Goal: Information Seeking & Learning: Learn about a topic

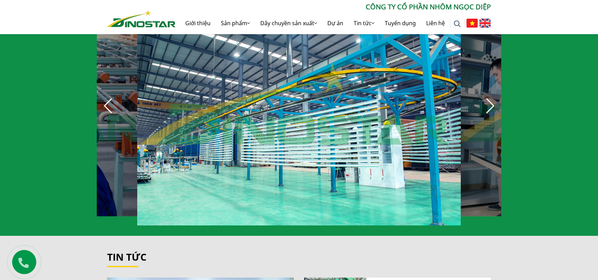
scroll to position [528, 0]
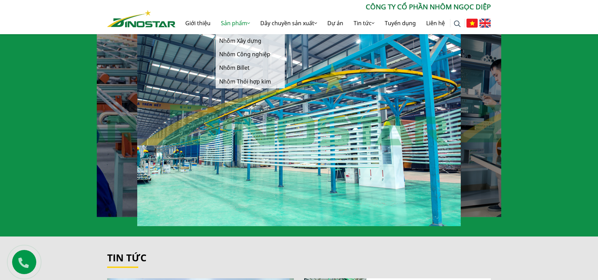
click at [237, 22] on link "Sản phẩm" at bounding box center [235, 23] width 39 height 22
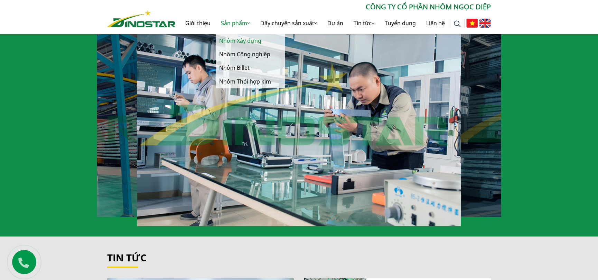
click at [232, 42] on link "Nhôm Xây dựng" at bounding box center [250, 40] width 69 height 13
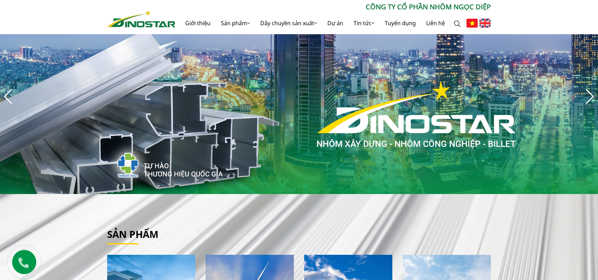
scroll to position [0, 0]
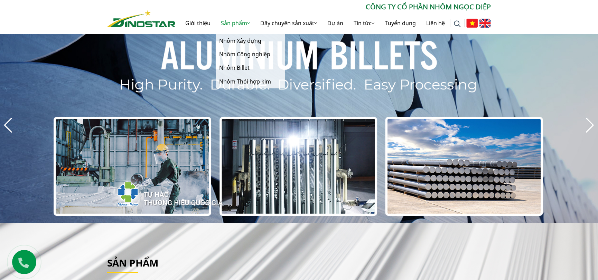
click at [226, 21] on link "Sản phẩm" at bounding box center [235, 23] width 39 height 22
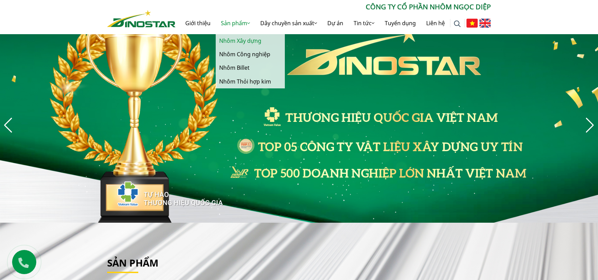
click at [232, 39] on link "Nhôm Xây dựng" at bounding box center [250, 40] width 69 height 13
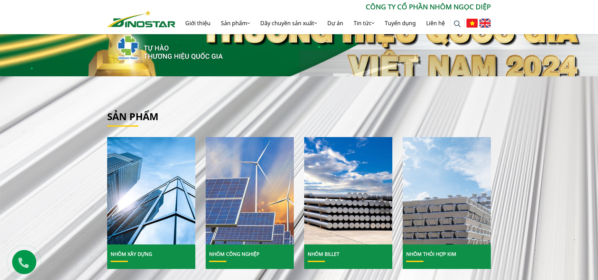
scroll to position [264, 0]
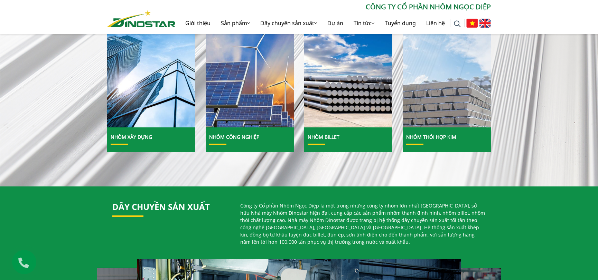
click at [447, 115] on img at bounding box center [447, 73] width 94 height 115
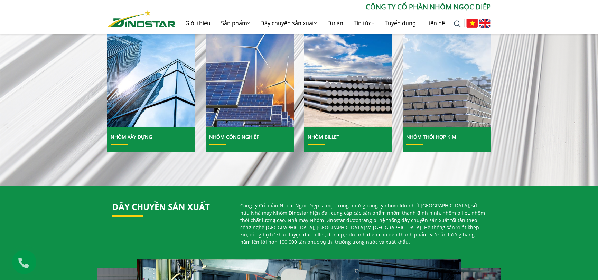
click at [429, 137] on link "Nhôm Thỏi hợp kim" at bounding box center [431, 137] width 50 height 7
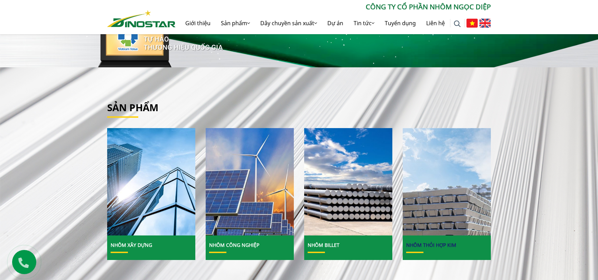
scroll to position [154, 0]
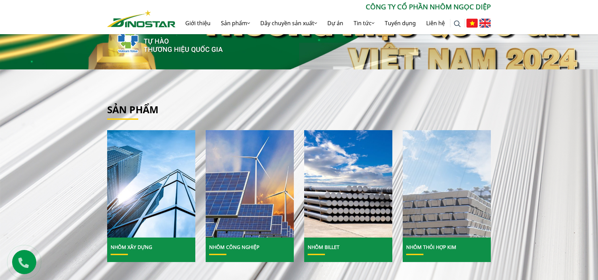
click at [449, 188] on img at bounding box center [447, 184] width 94 height 115
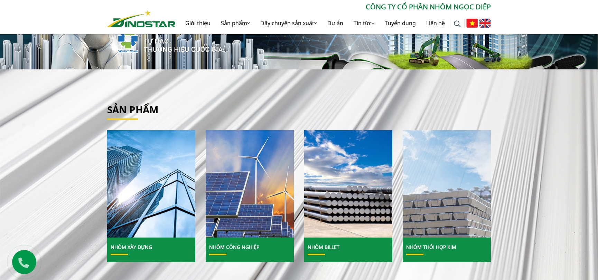
click at [425, 186] on img at bounding box center [447, 184] width 94 height 115
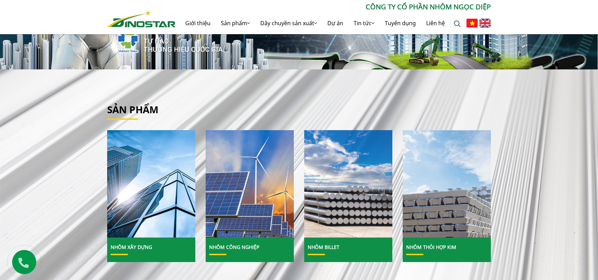
click at [324, 228] on img at bounding box center [348, 184] width 94 height 115
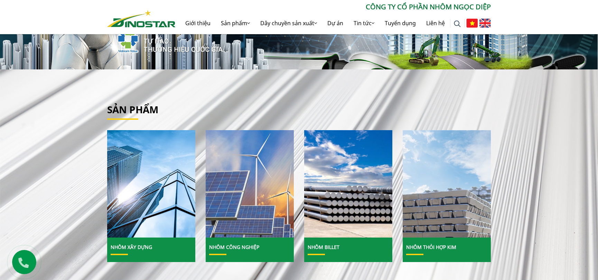
click at [244, 229] on img at bounding box center [250, 184] width 94 height 115
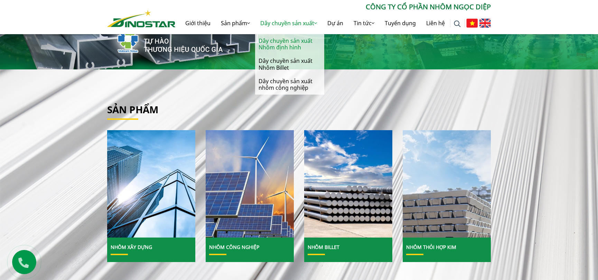
click at [275, 44] on link "Dây chuyền sản xuất Nhôm định hình" at bounding box center [289, 44] width 69 height 20
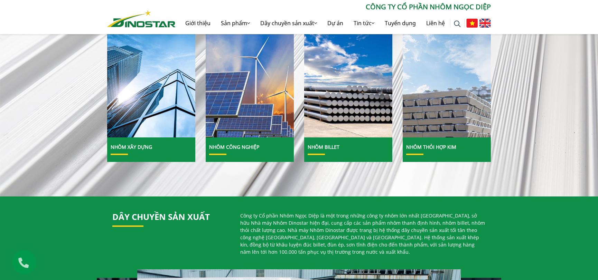
scroll to position [300, 0]
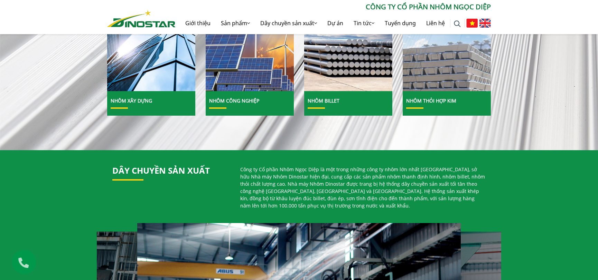
click at [439, 80] on img at bounding box center [447, 37] width 94 height 115
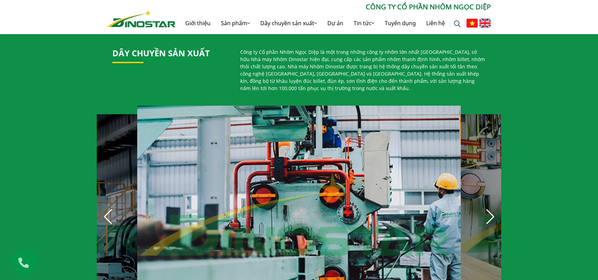
scroll to position [242, 0]
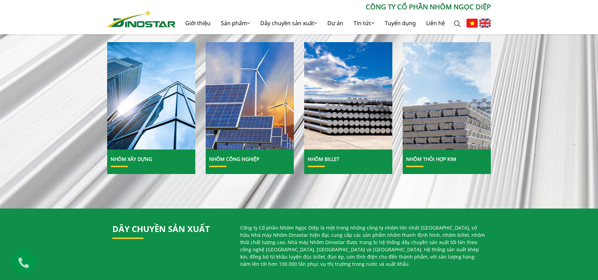
click at [325, 160] on link "Nhôm Billet" at bounding box center [324, 159] width 32 height 7
click at [399, 26] on link "Tuyển dụng" at bounding box center [400, 23] width 41 height 22
click at [400, 21] on link "Tuyển dụng" at bounding box center [400, 23] width 41 height 22
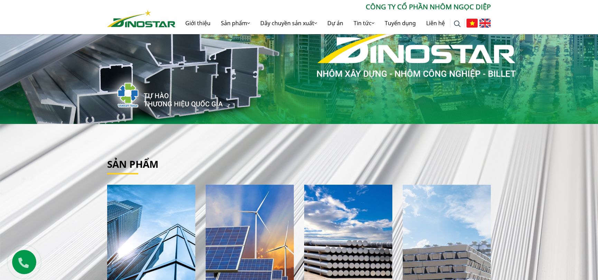
scroll to position [95, 0]
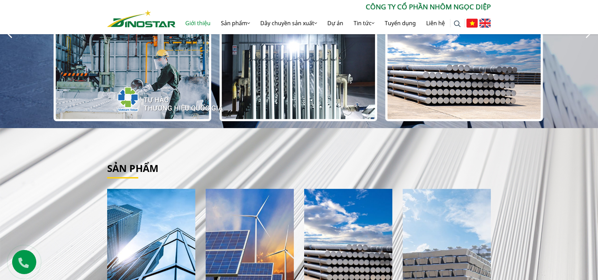
click at [196, 24] on link "Giới thiệu" at bounding box center [198, 23] width 36 height 22
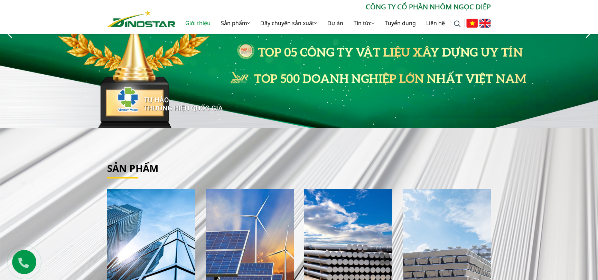
click at [196, 24] on link "Giới thiệu" at bounding box center [198, 23] width 36 height 22
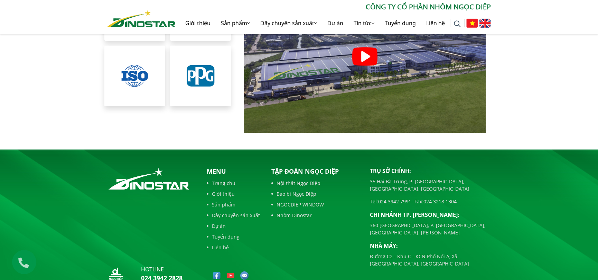
scroll to position [1591, 0]
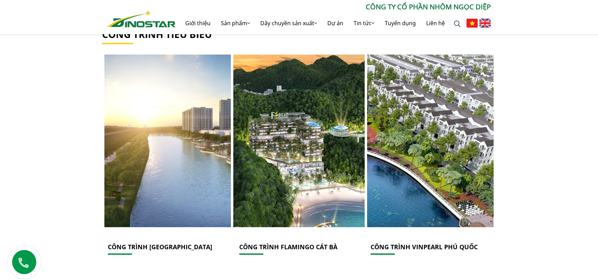
drag, startPoint x: 249, startPoint y: 131, endPoint x: 247, endPoint y: 140, distance: 8.6
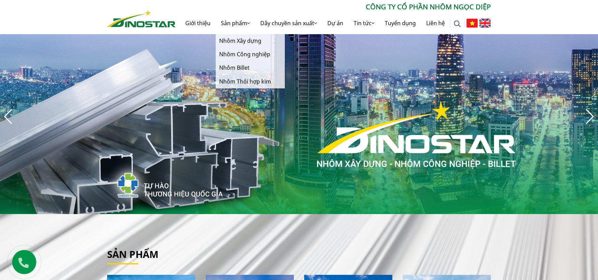
scroll to position [0, 0]
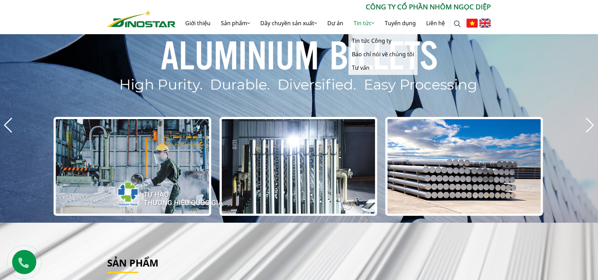
click at [363, 24] on link "Tin tức" at bounding box center [364, 23] width 31 height 22
click at [368, 44] on link "Tin tức Công ty" at bounding box center [383, 40] width 69 height 13
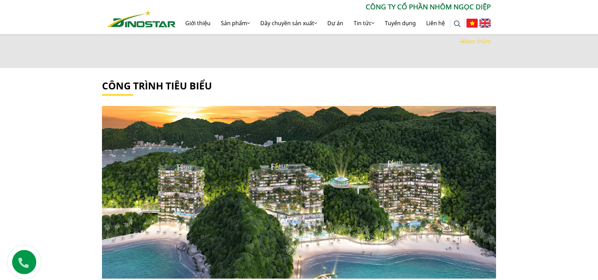
scroll to position [1115, 0]
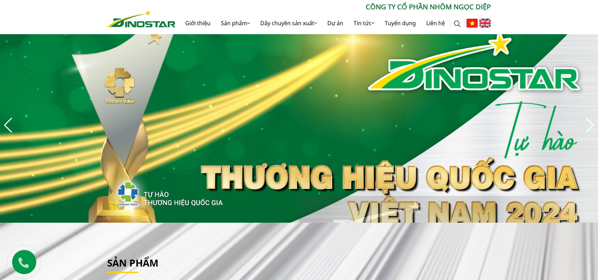
click at [595, 128] on img "4 / 8" at bounding box center [299, 125] width 598 height 195
click at [593, 124] on div "Next slide" at bounding box center [589, 125] width 9 height 15
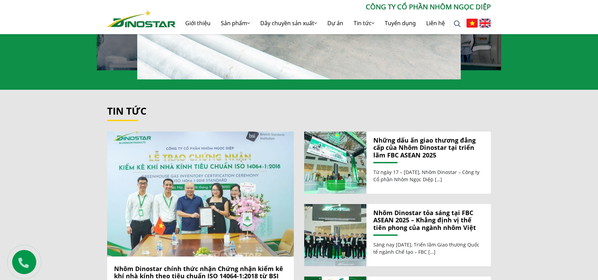
scroll to position [675, 0]
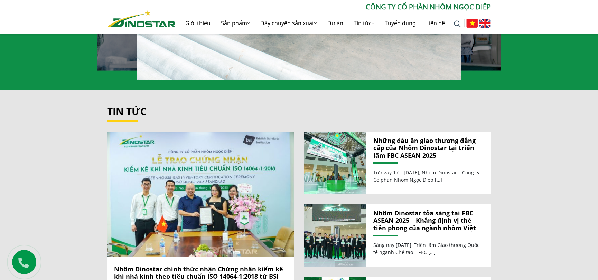
click at [123, 110] on link "Tin tức" at bounding box center [126, 111] width 39 height 13
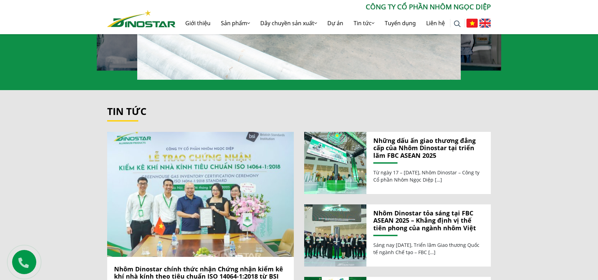
click at [208, 218] on img at bounding box center [201, 195] width 200 height 134
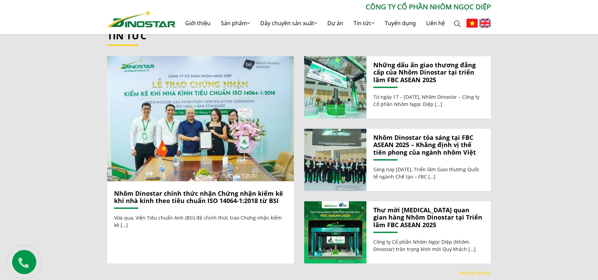
scroll to position [821, 0]
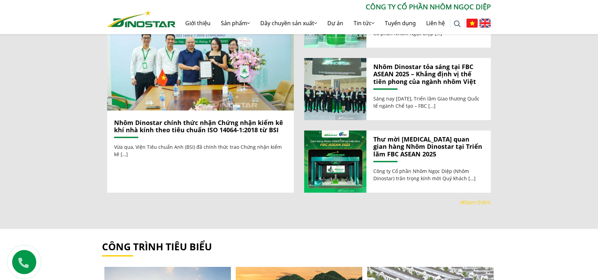
click at [190, 121] on link "Nhôm Dinostar chính thức nhận Chứng nhận kiểm kê khí nhà kính theo tiêu chuẩn I…" at bounding box center [198, 127] width 169 height 16
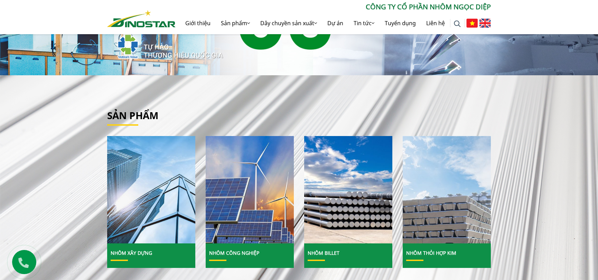
scroll to position [88, 0]
